Goal: Task Accomplishment & Management: Use online tool/utility

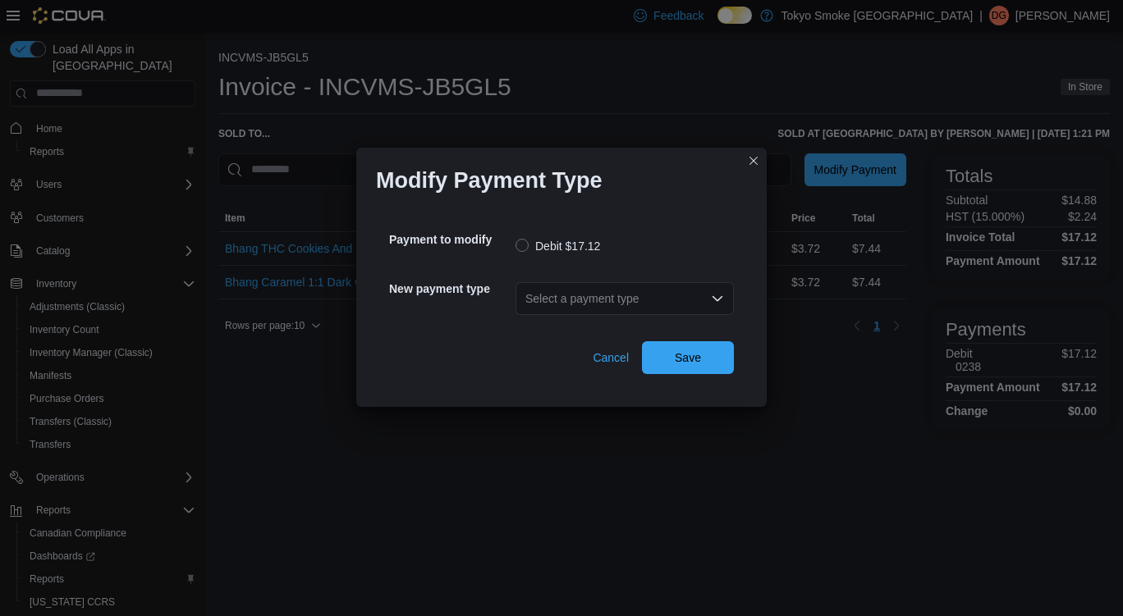
click at [587, 303] on div "Select a payment type" at bounding box center [624, 298] width 218 height 33
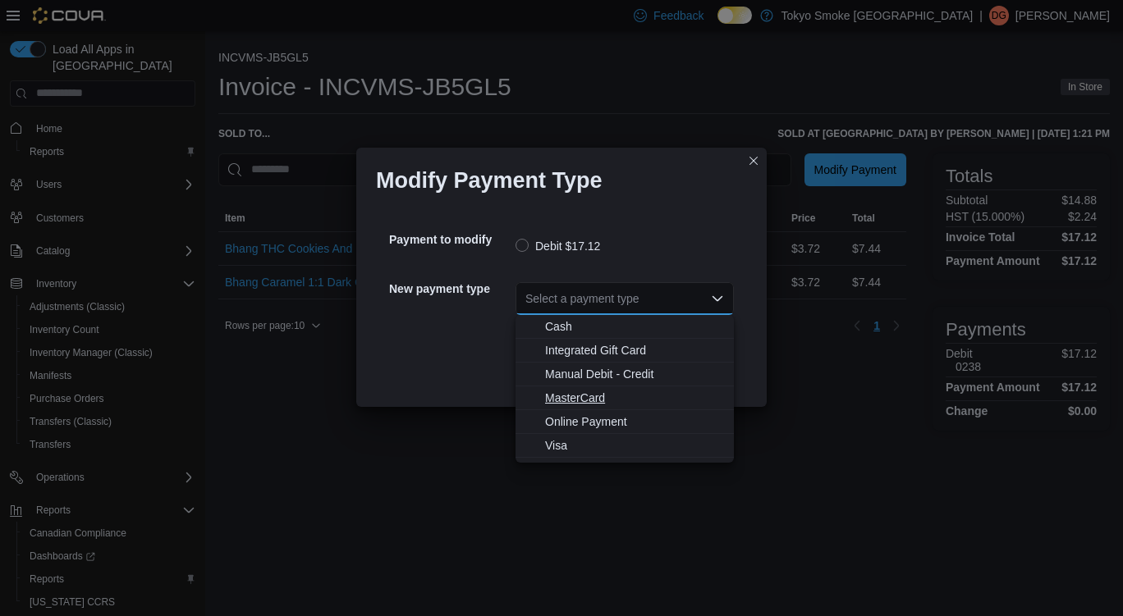
click at [601, 401] on span "MasterCard" at bounding box center [634, 398] width 179 height 16
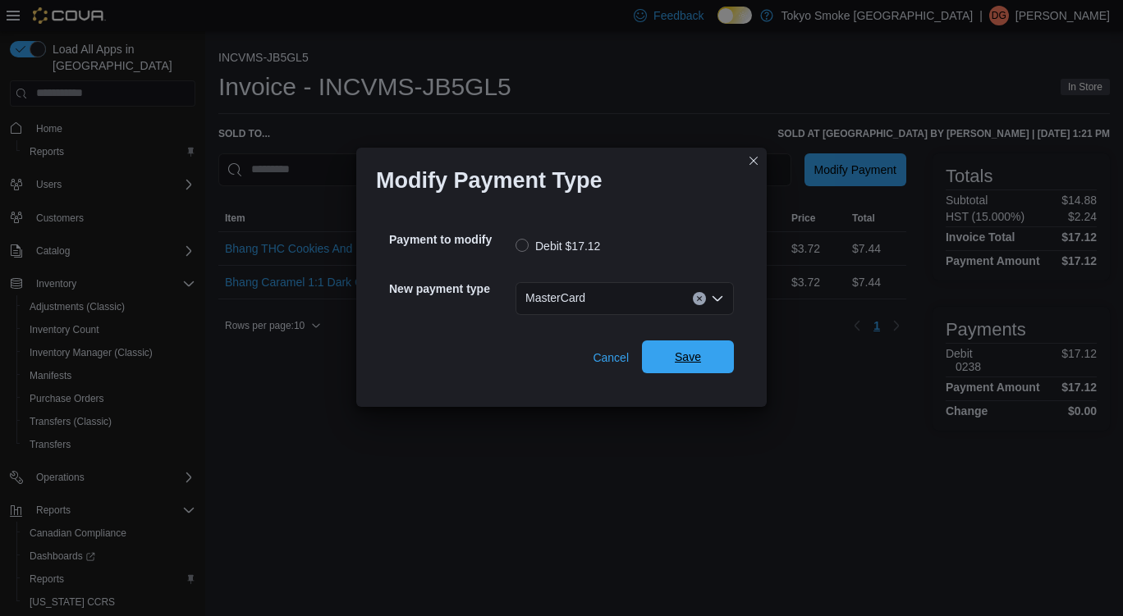
click at [711, 360] on span "Save" at bounding box center [688, 357] width 72 height 33
click at [583, 300] on div "Select a payment type" at bounding box center [624, 298] width 218 height 33
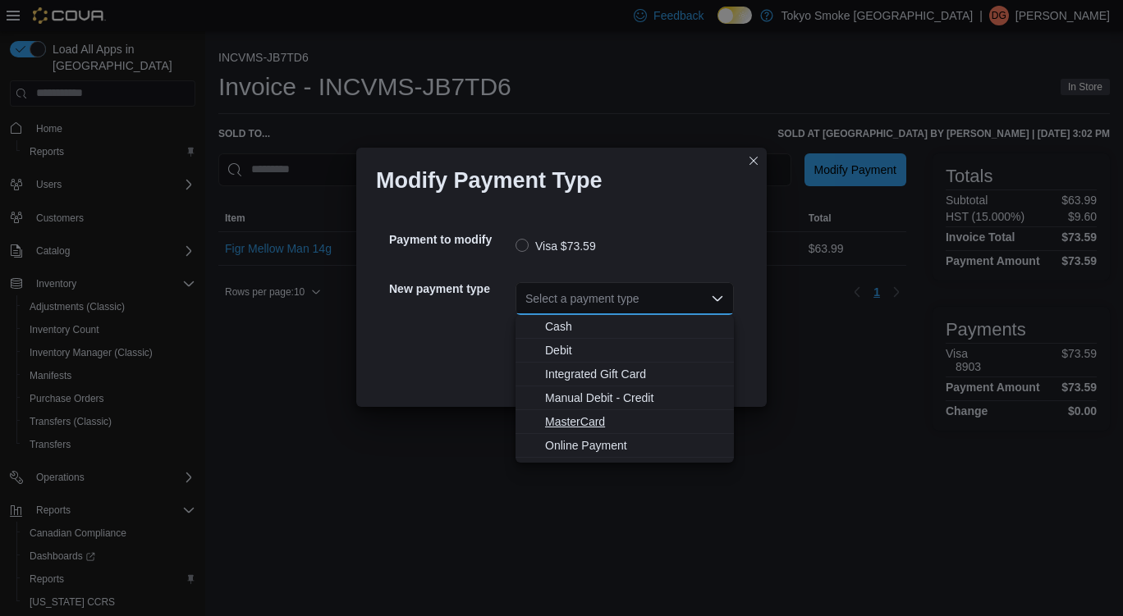
click at [597, 424] on span "MasterCard" at bounding box center [634, 422] width 179 height 16
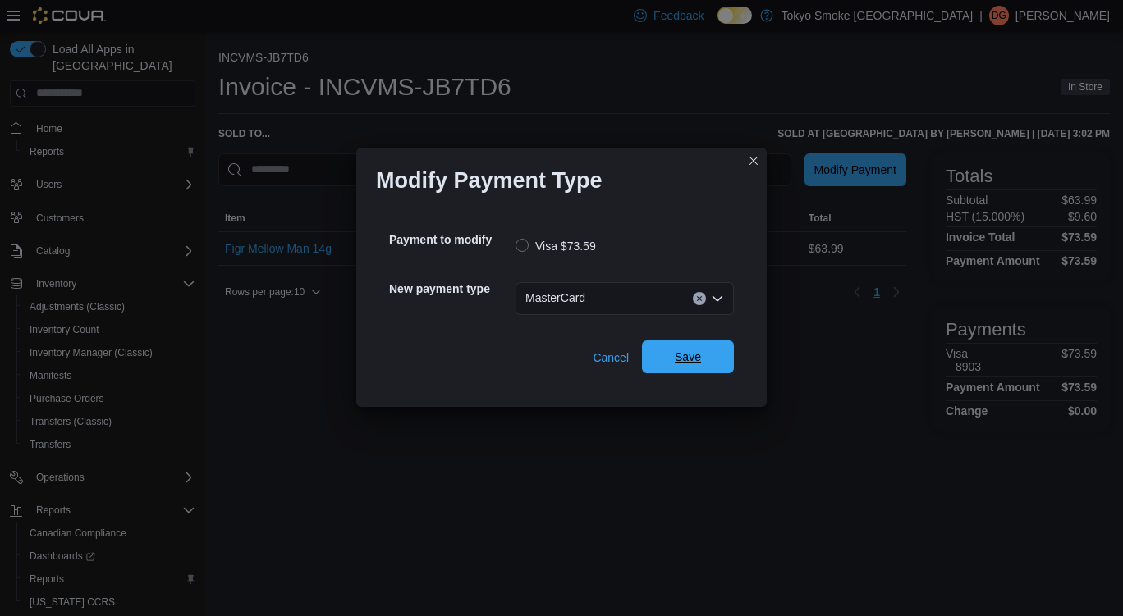
click at [703, 354] on span "Save" at bounding box center [688, 357] width 72 height 33
click at [572, 312] on div "Select a payment type" at bounding box center [624, 298] width 218 height 33
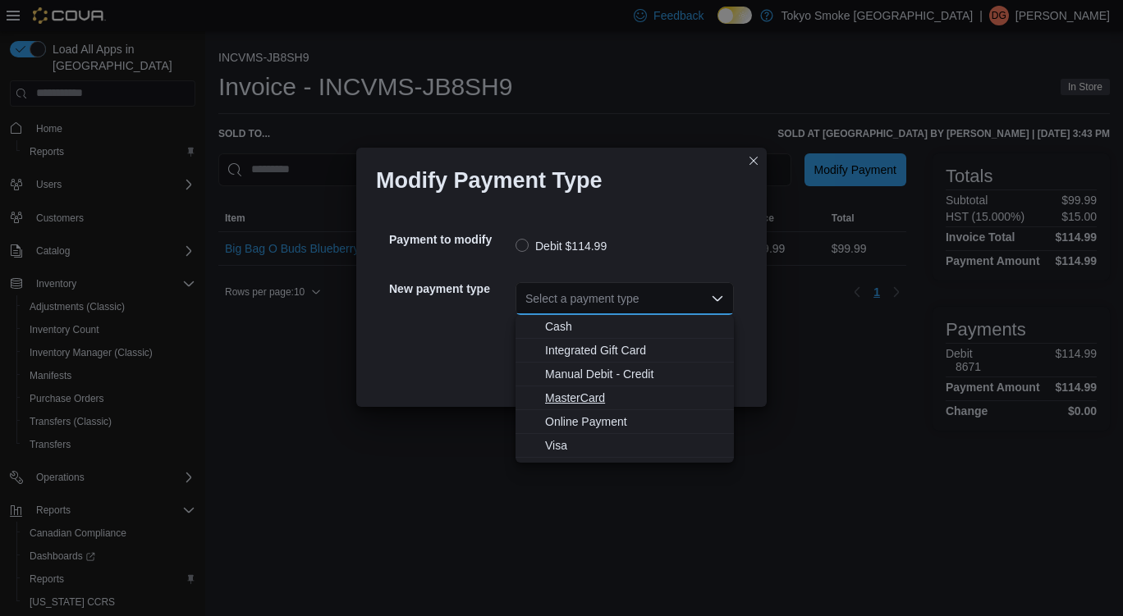
click at [594, 399] on span "MasterCard" at bounding box center [634, 398] width 179 height 16
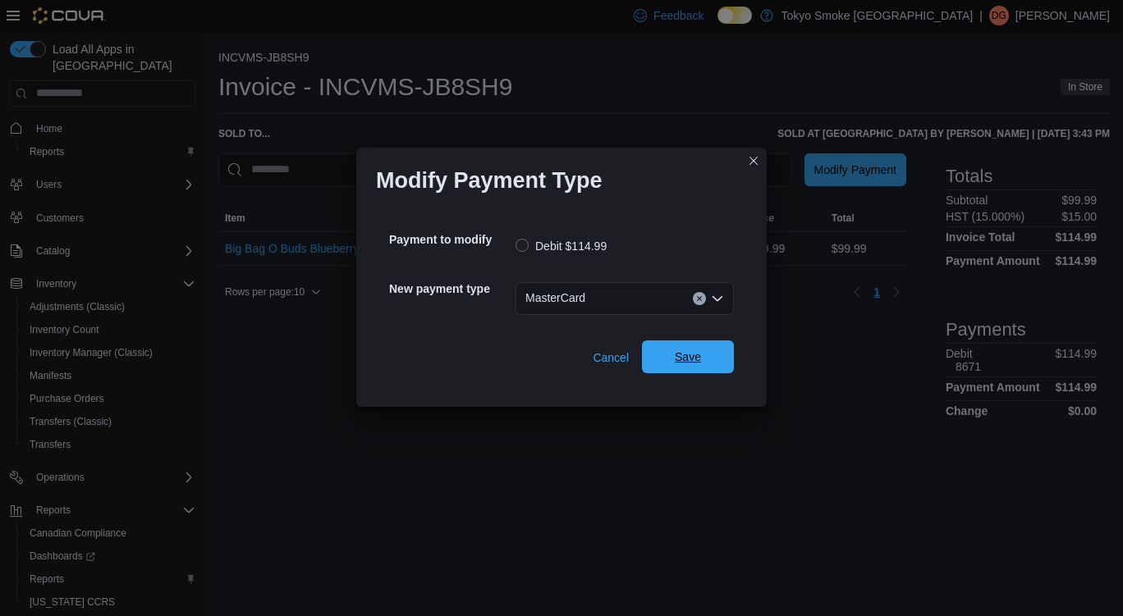
click at [703, 364] on span "Save" at bounding box center [688, 357] width 72 height 33
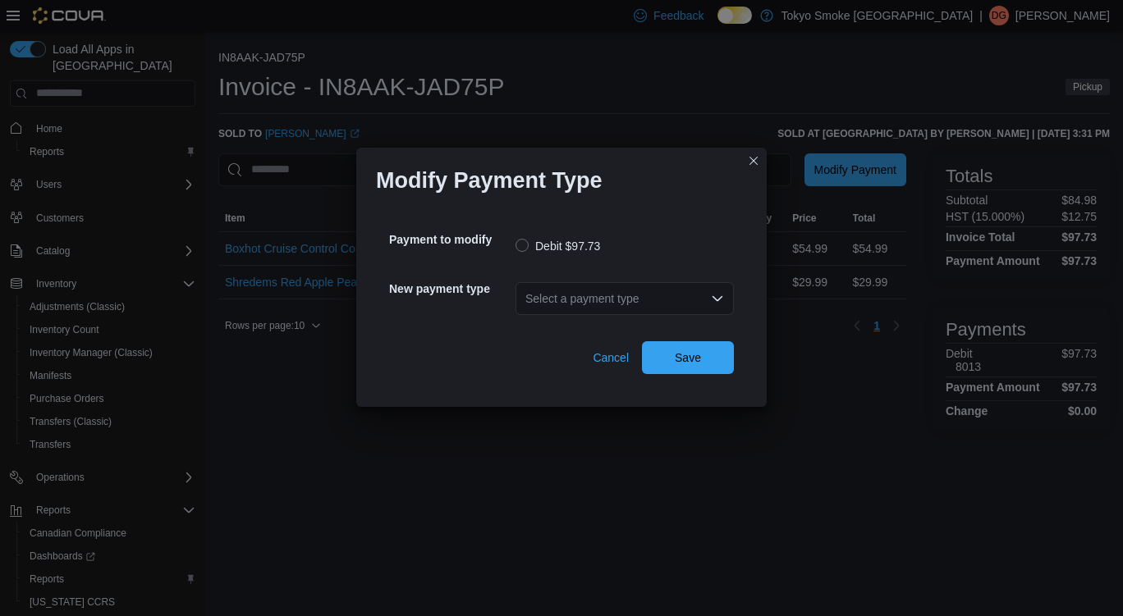
click at [609, 298] on div "Select a payment type" at bounding box center [624, 298] width 218 height 33
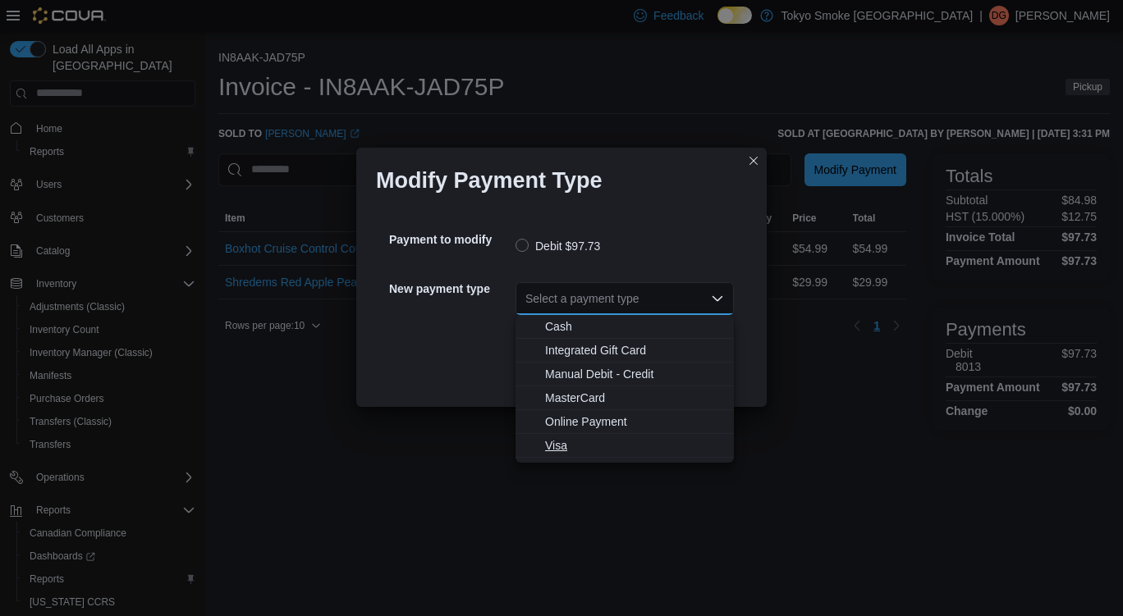
click at [570, 440] on span "Visa" at bounding box center [634, 445] width 179 height 16
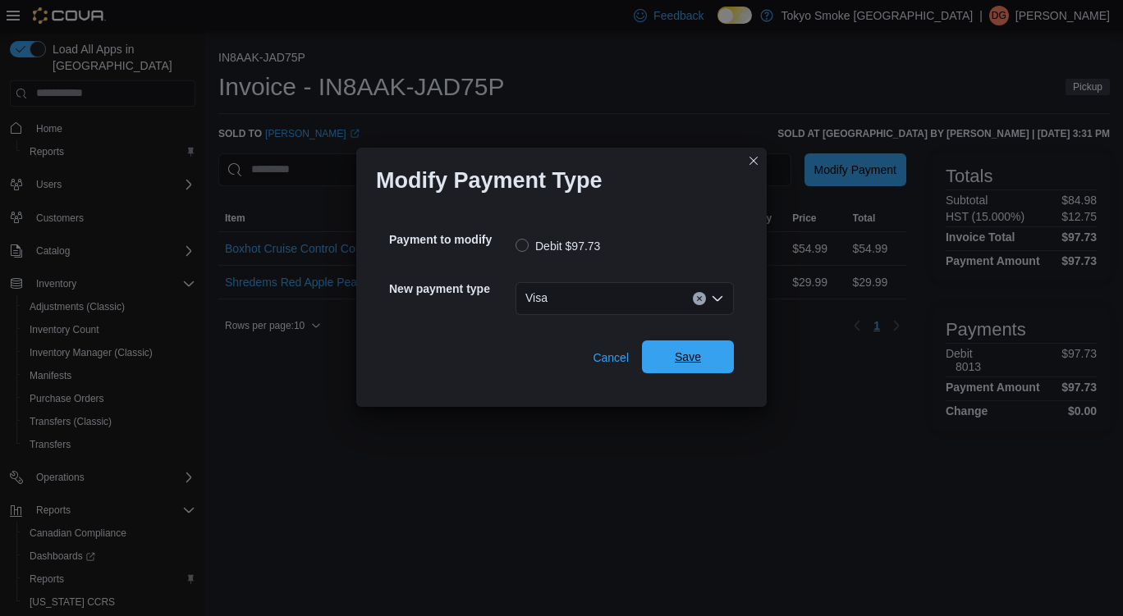
click at [698, 355] on span "Save" at bounding box center [688, 357] width 26 height 16
